Goal: Transaction & Acquisition: Purchase product/service

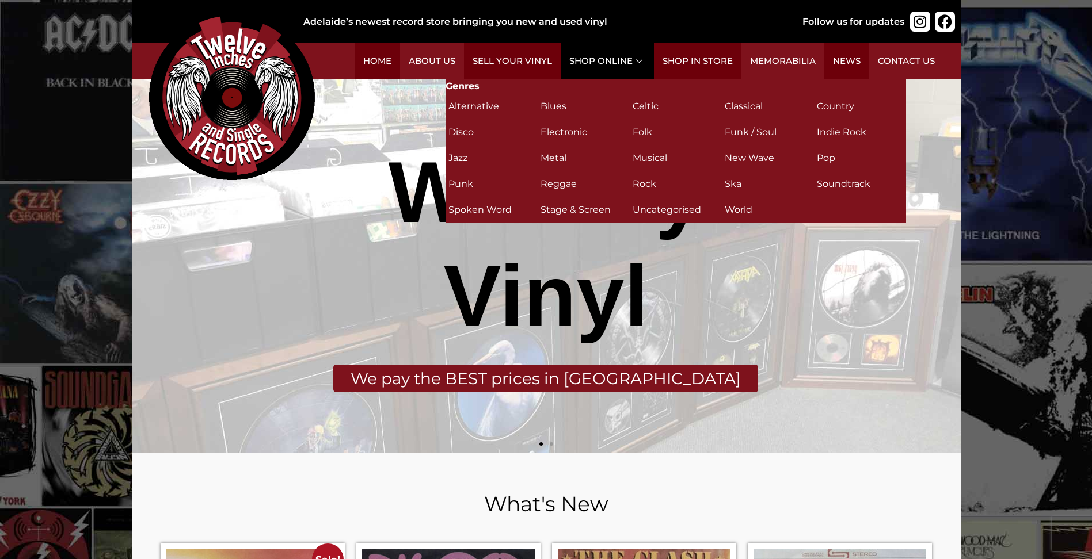
click at [610, 64] on link "Shop Online" at bounding box center [606, 61] width 93 height 36
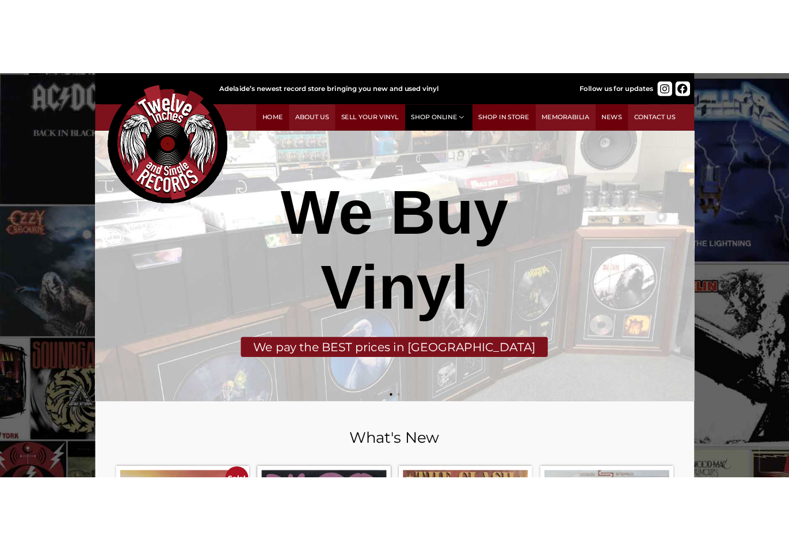
scroll to position [58, 0]
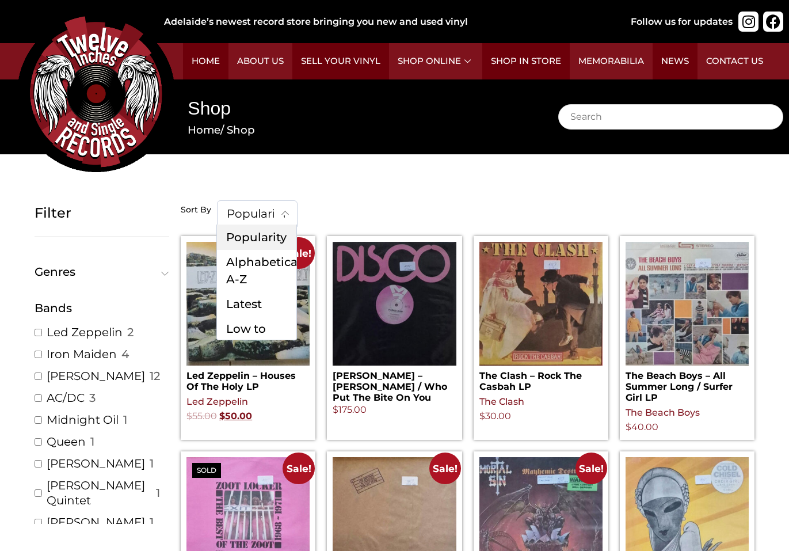
click at [274, 206] on span at bounding box center [285, 213] width 23 height 24
click at [400, 224] on div "Sort By Popularity Alphabeticaly A-Z Latest Low to High High to Low Popularity …" at bounding box center [468, 212] width 574 height 24
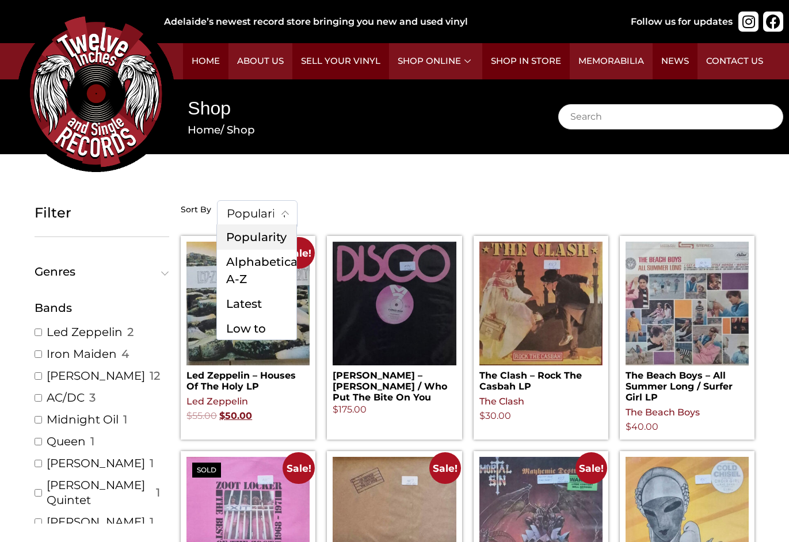
click at [276, 210] on span at bounding box center [285, 213] width 23 height 24
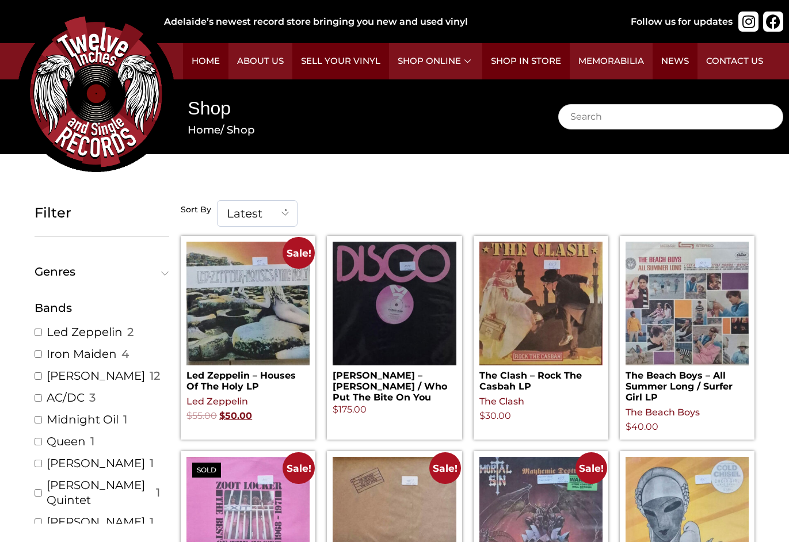
select select "date-desc"
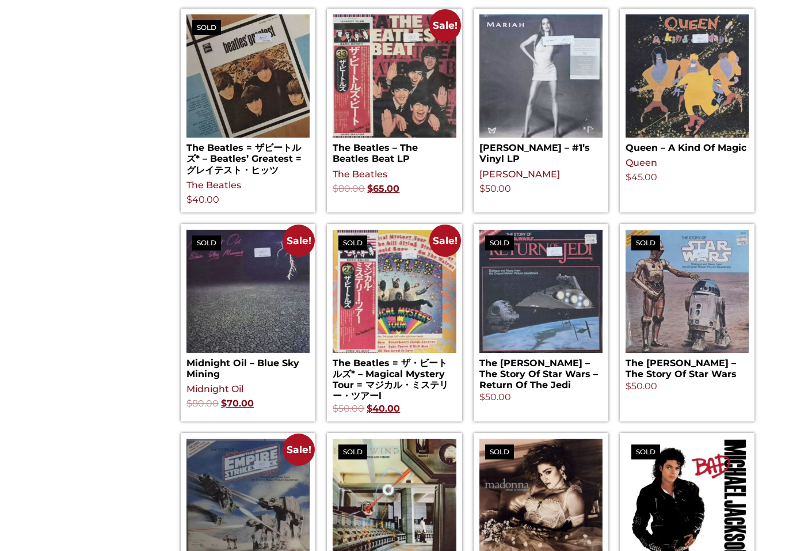
scroll to position [863, 0]
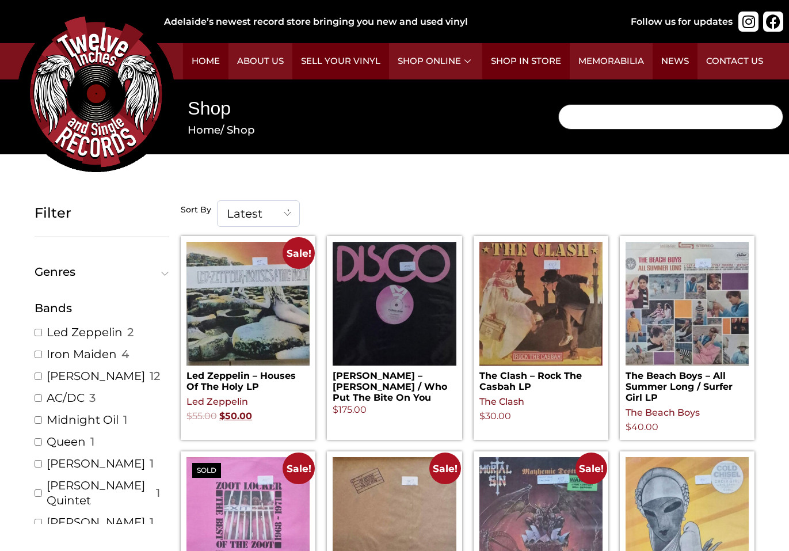
click at [651, 125] on input "Search" at bounding box center [670, 116] width 225 height 25
type input "e"
type input "empire"
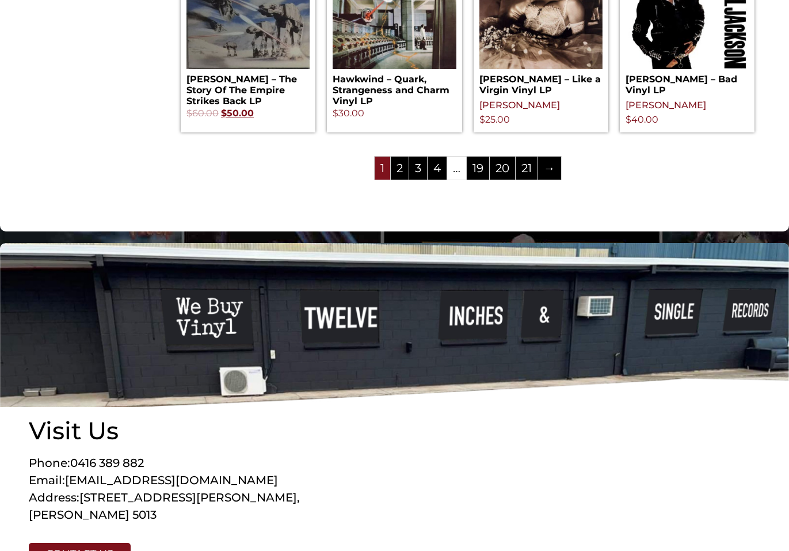
scroll to position [1467, 0]
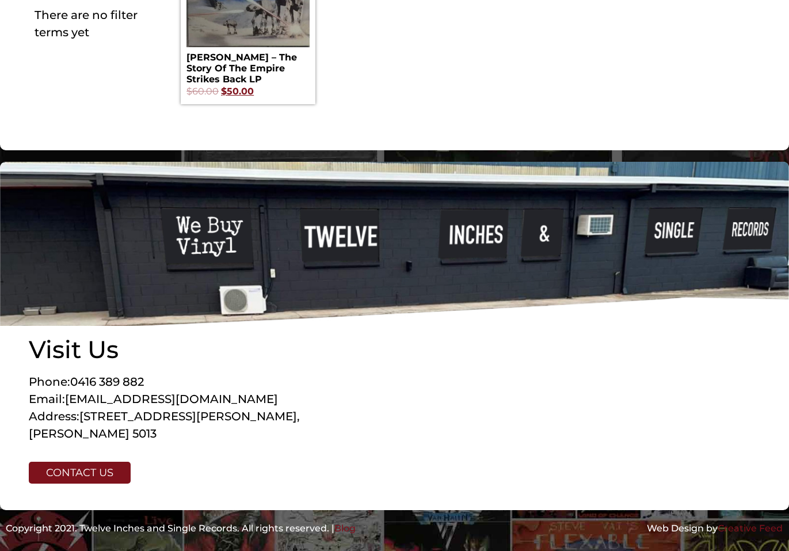
scroll to position [333, 0]
